Goal: Communication & Community: Answer question/provide support

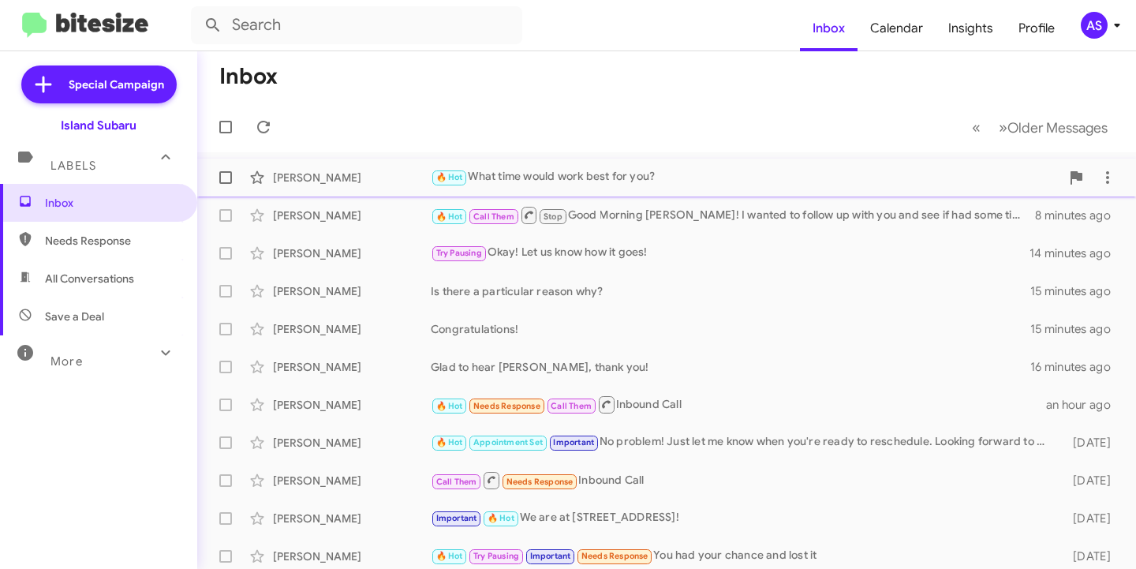
click at [686, 174] on div "🔥 Hot What time would work best for you?" at bounding box center [746, 177] width 630 height 18
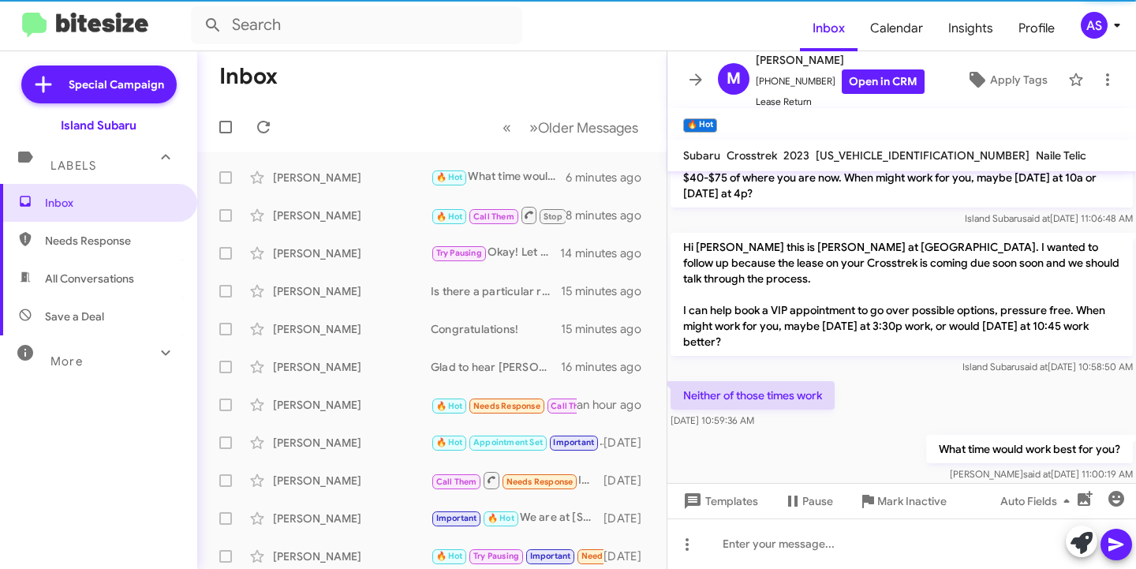
scroll to position [260, 0]
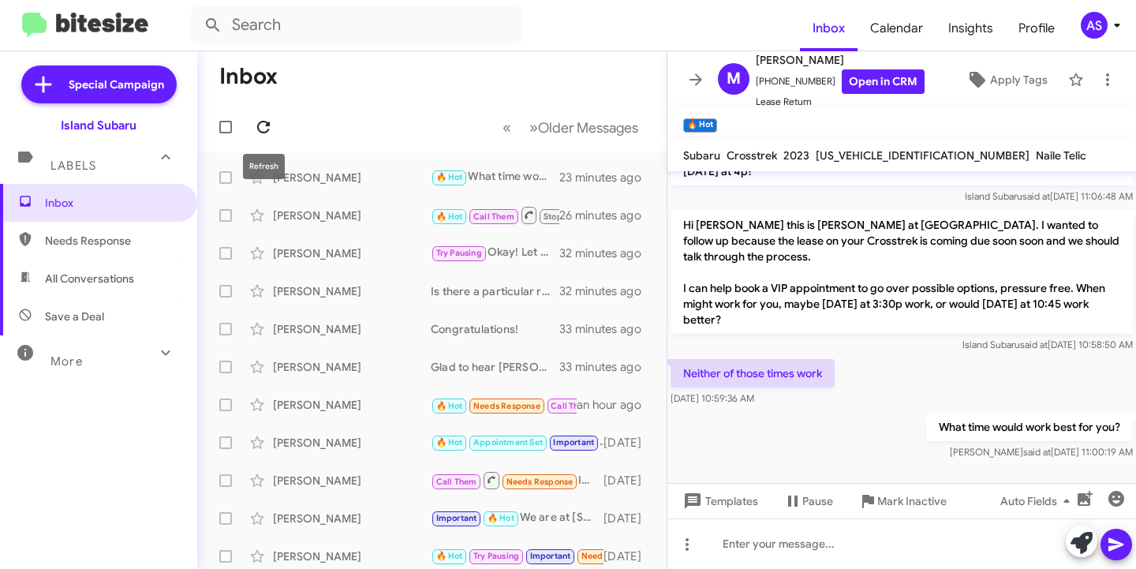
click at [261, 135] on icon at bounding box center [263, 127] width 19 height 19
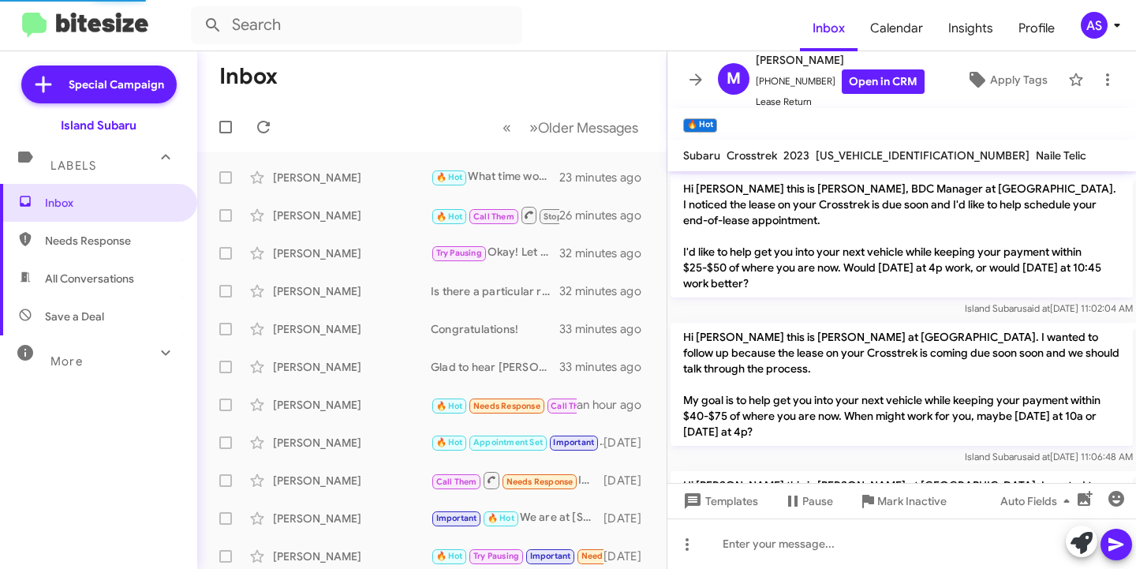
scroll to position [229, 0]
